Goal: Task Accomplishment & Management: Complete application form

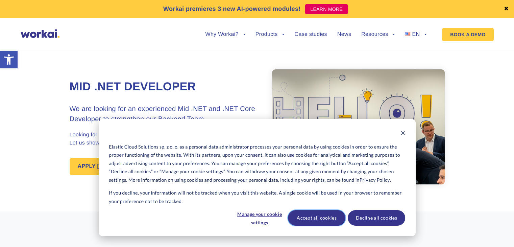
click at [332, 213] on button "Accept all cookies" at bounding box center [316, 218] width 57 height 16
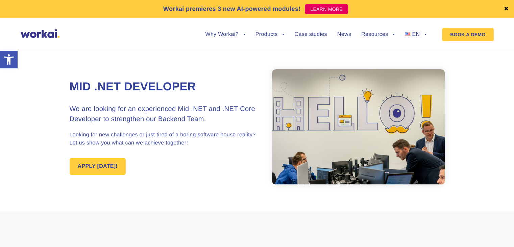
click at [173, 88] on h1 "Mid .NET Developer" at bounding box center [164, 87] width 188 height 16
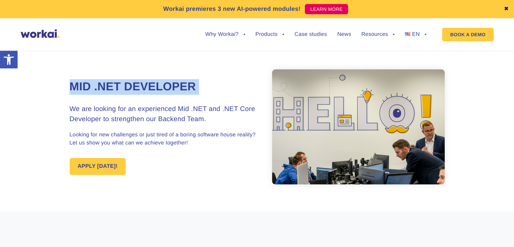
click at [173, 88] on h1 "Mid .NET Developer" at bounding box center [164, 87] width 188 height 16
copy div "Mid .NET Developer"
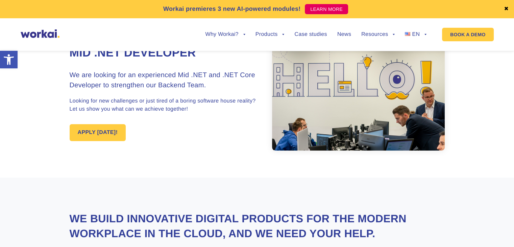
click at [117, 164] on div "Mid .NET Developer We are looking for an experienced Mid .NET and .NET Core Dev…" at bounding box center [257, 92] width 375 height 169
click at [99, 161] on div "Mid .NET Developer We are looking for an experienced Mid .NET and .NET Core Dev…" at bounding box center [257, 92] width 375 height 169
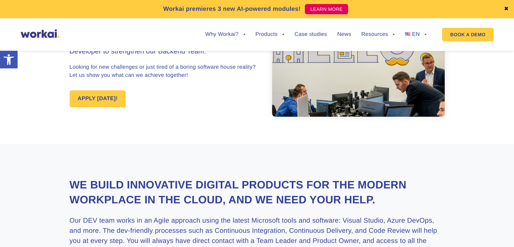
scroll to position [135, 0]
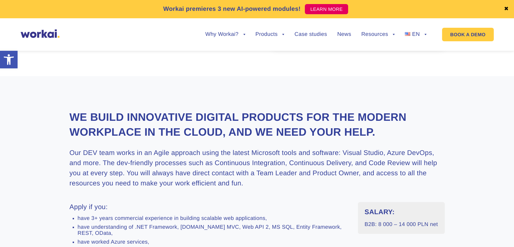
click at [114, 164] on h3 "Our DEV team works in an Agile approach using the latest Microsoft tools and so…" at bounding box center [257, 168] width 375 height 41
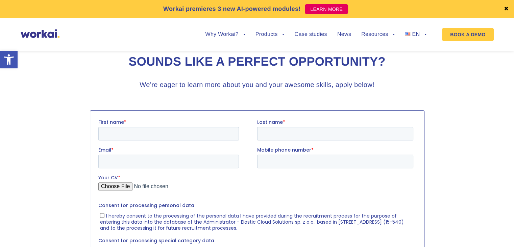
scroll to position [676, 0]
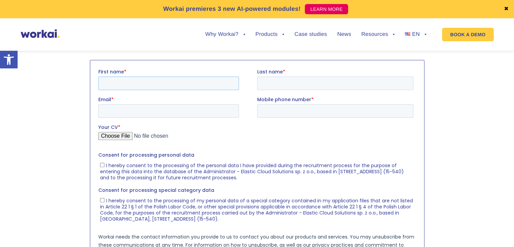
click at [172, 83] on input "First name *" at bounding box center [168, 83] width 141 height 14
type input "Jawad"
click at [276, 80] on input "Last name *" at bounding box center [335, 83] width 156 height 14
type input "[PERSON_NAME]"
click at [296, 106] on input "Mobile phone number *" at bounding box center [335, 111] width 156 height 14
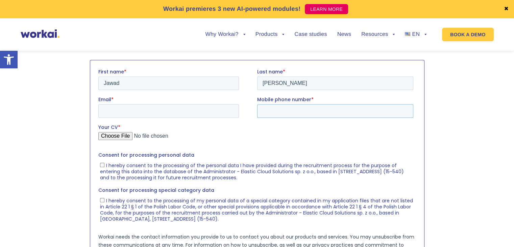
click at [291, 113] on input "Mobile phone number *" at bounding box center [335, 111] width 156 height 14
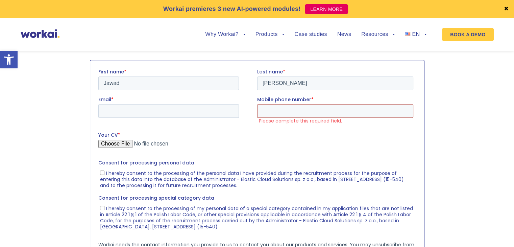
click at [299, 105] on input "Mobile phone number *" at bounding box center [335, 111] width 156 height 14
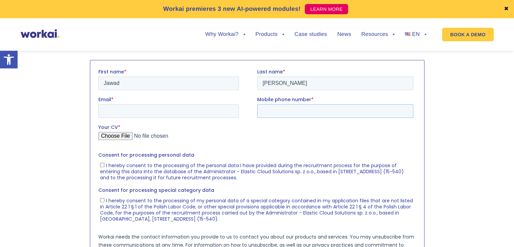
paste input "[PHONE_NUMBER]"
type input "[PHONE_NUMBER]"
click at [215, 122] on fieldset "Email * Mobile phone number * [PHONE_NUMBER]" at bounding box center [257, 110] width 318 height 28
drag, startPoint x: 210, startPoint y: 113, endPoint x: 202, endPoint y: 112, distance: 8.2
click at [210, 113] on input "Email *" at bounding box center [168, 111] width 141 height 14
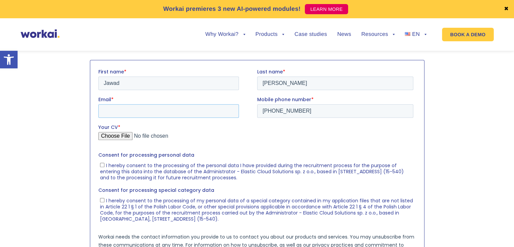
type input "[DOMAIN_NAME][EMAIL_ADDRESS][DOMAIN_NAME]"
click at [112, 133] on input "Your CV *" at bounding box center [255, 139] width 315 height 14
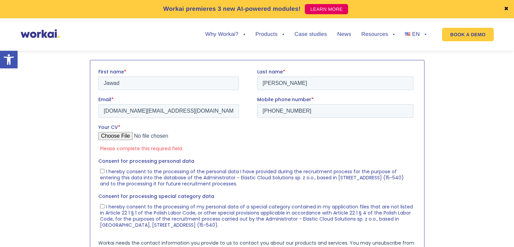
type input "C:\fakepath\[PERSON_NAME]- Resume.pdf"
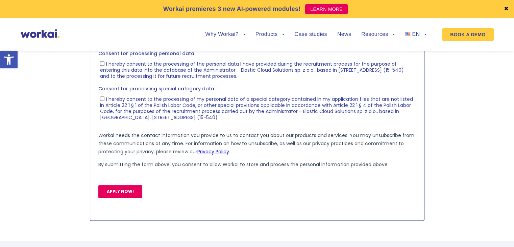
click at [163, 111] on span "I hereby consent to the processing of my personal data of a special category co…" at bounding box center [256, 108] width 313 height 25
click at [104, 101] on input "I hereby consent to the processing of my personal data of a special category co…" at bounding box center [102, 98] width 4 height 4
checkbox input "true"
click at [153, 72] on span "I hereby consent to the processing of the personal data I have provided during …" at bounding box center [252, 70] width 304 height 19
click at [104, 66] on input "I hereby consent to the processing of the personal data I have provided during …" at bounding box center [102, 63] width 4 height 4
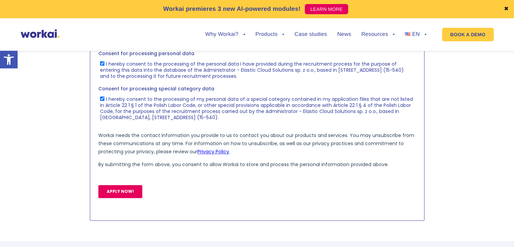
checkbox input "true"
click at [127, 187] on input "APPLY NOW!" at bounding box center [120, 191] width 44 height 13
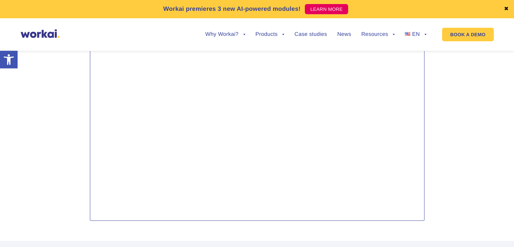
click at [128, 191] on body "Thanks for sending in your CV! We've just sent a message to the email address y…" at bounding box center [257, 89] width 318 height 245
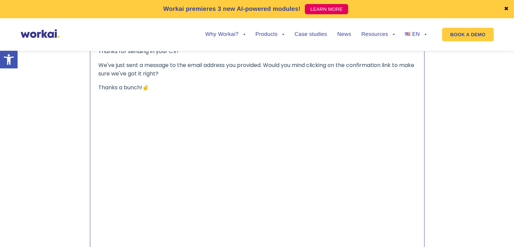
scroll to position [642, 0]
